Goal: Find specific page/section: Find specific page/section

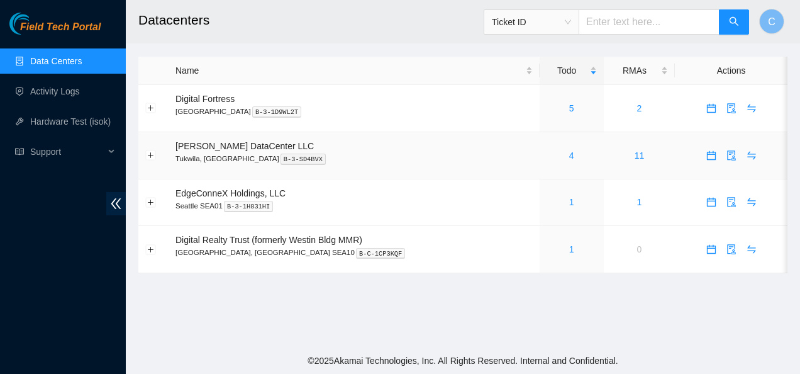
click at [552, 154] on div "4" at bounding box center [572, 155] width 50 height 14
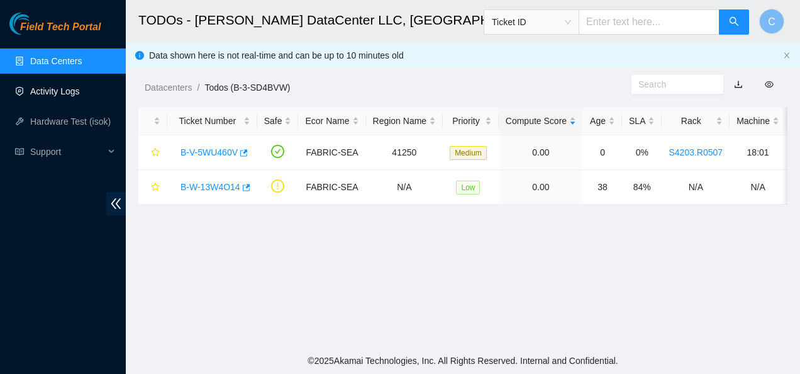
click at [65, 94] on link "Activity Logs" at bounding box center [55, 91] width 50 height 10
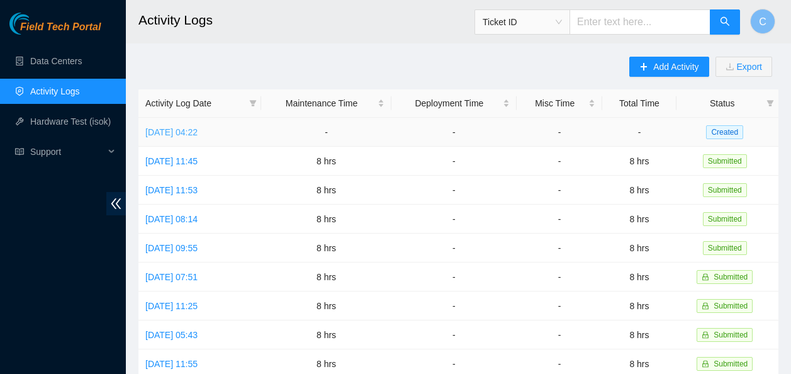
click at [198, 131] on link "Tue, 30 Sep 2025 04:22" at bounding box center [171, 132] width 52 height 10
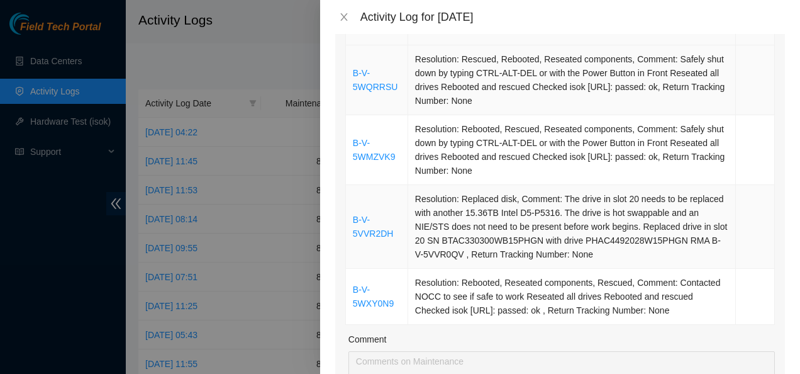
scroll to position [227, 0]
